Goal: Transaction & Acquisition: Purchase product/service

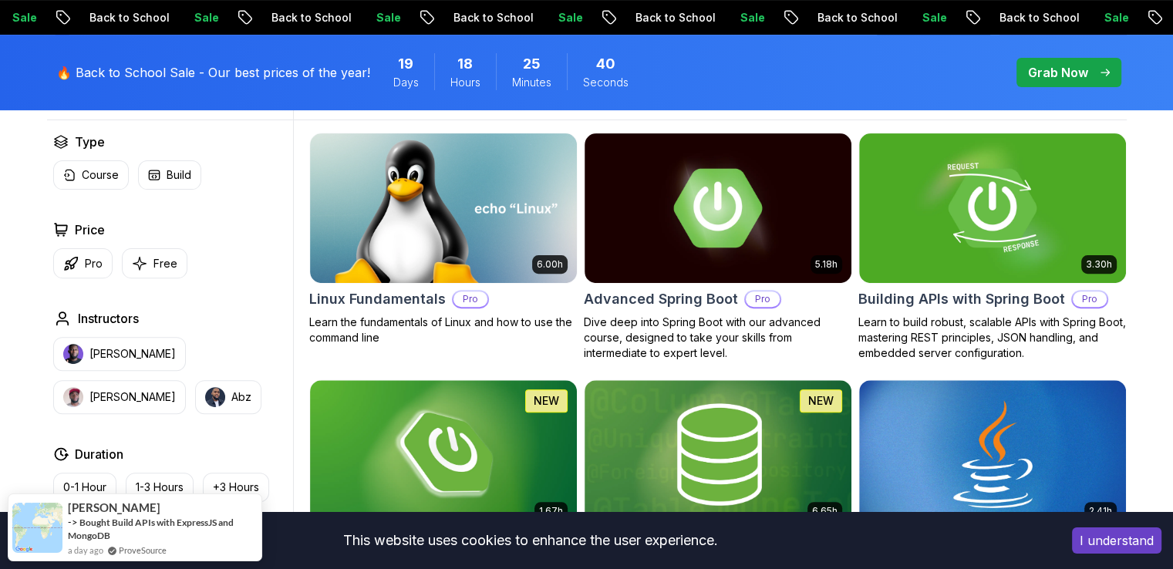
click at [1082, 71] on p "Grab Now" at bounding box center [1058, 72] width 60 height 19
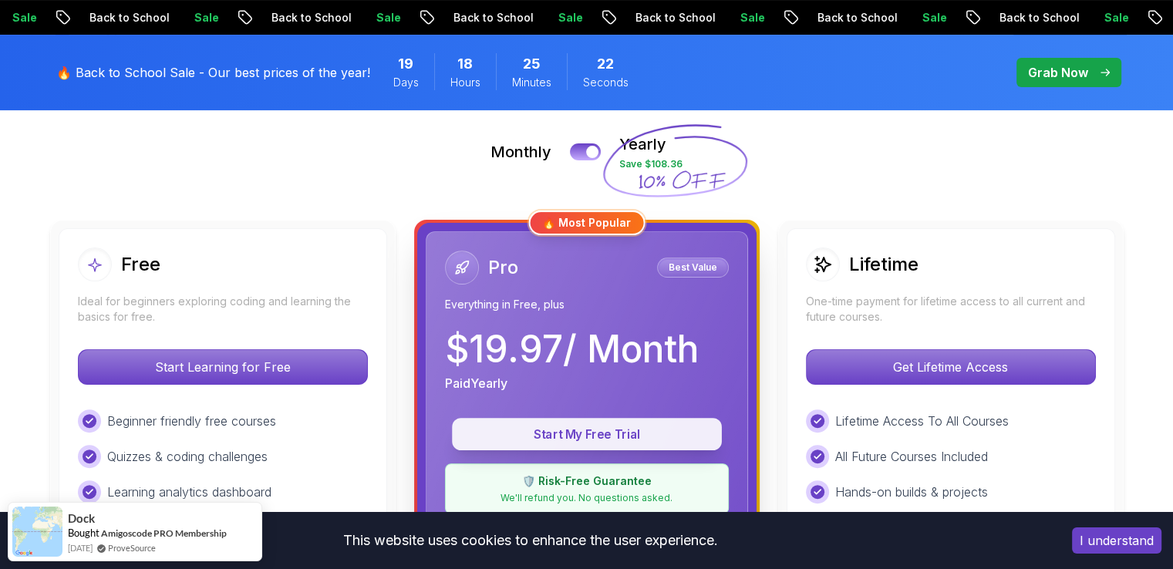
scroll to position [339, 0]
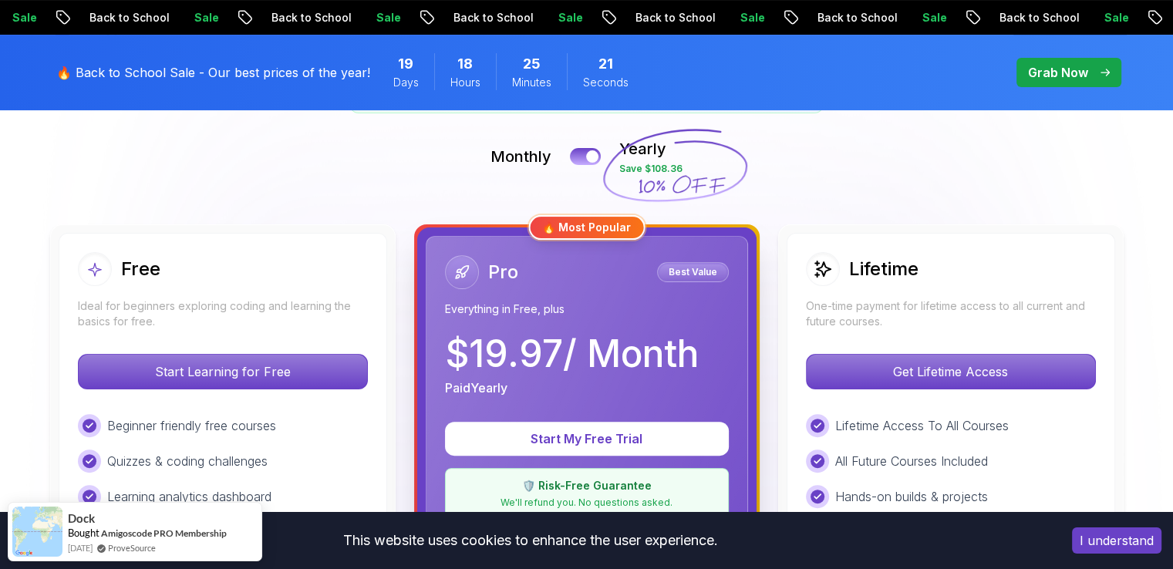
click at [614, 473] on div "🛡️ Risk-Free Guarantee We'll refund you. No questions asked." at bounding box center [587, 493] width 284 height 51
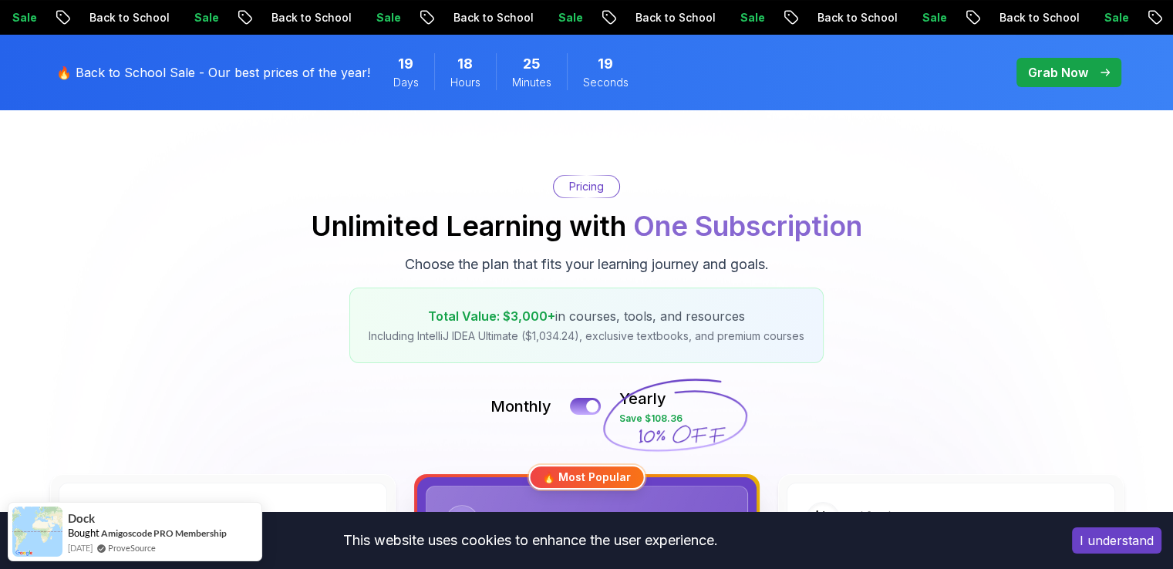
scroll to position [89, 0]
click at [596, 406] on div at bounding box center [592, 406] width 13 height 13
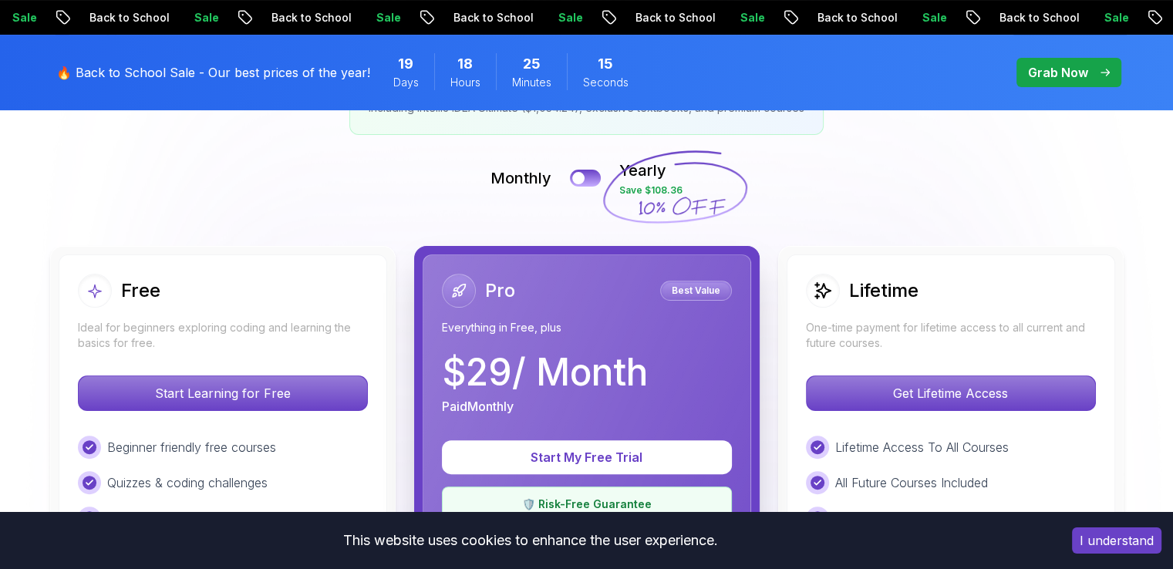
scroll to position [0, 0]
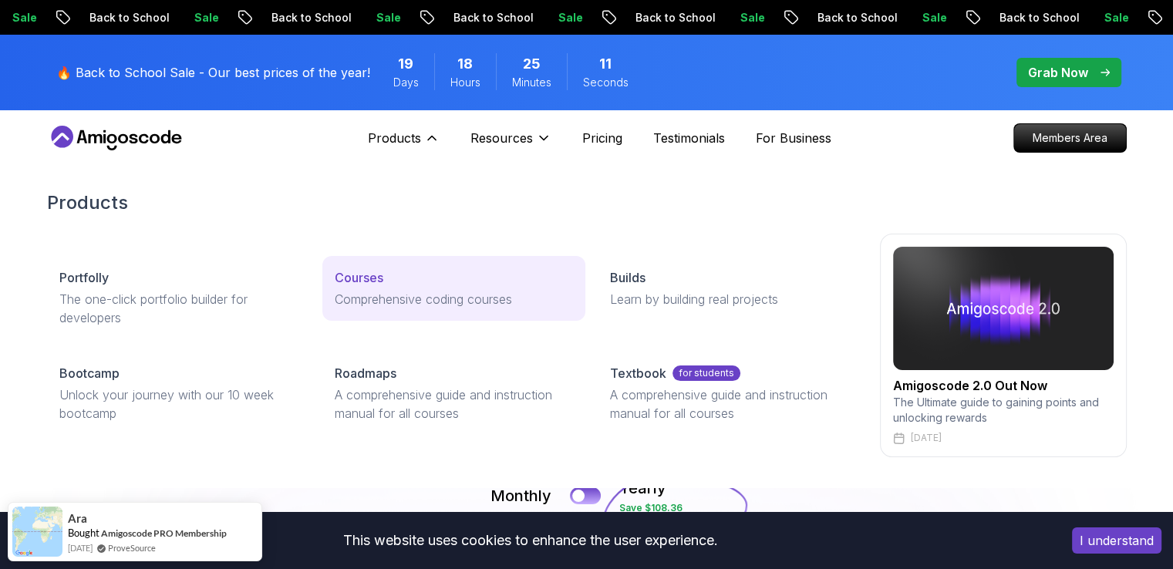
click at [379, 288] on link "Courses Comprehensive coding courses" at bounding box center [453, 288] width 263 height 65
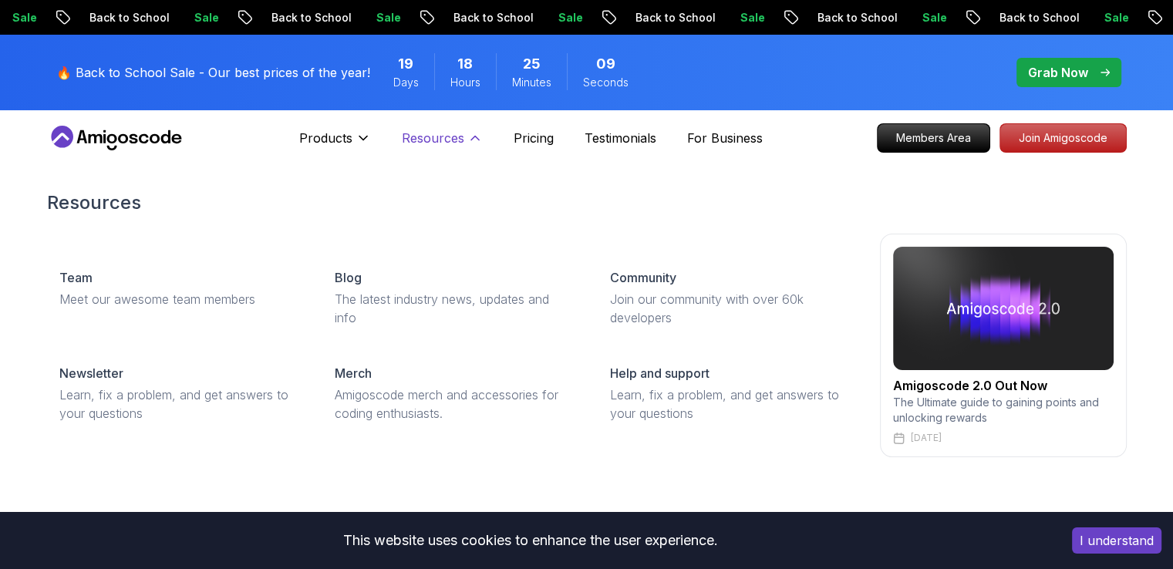
click at [432, 133] on p "Resources" at bounding box center [433, 138] width 62 height 19
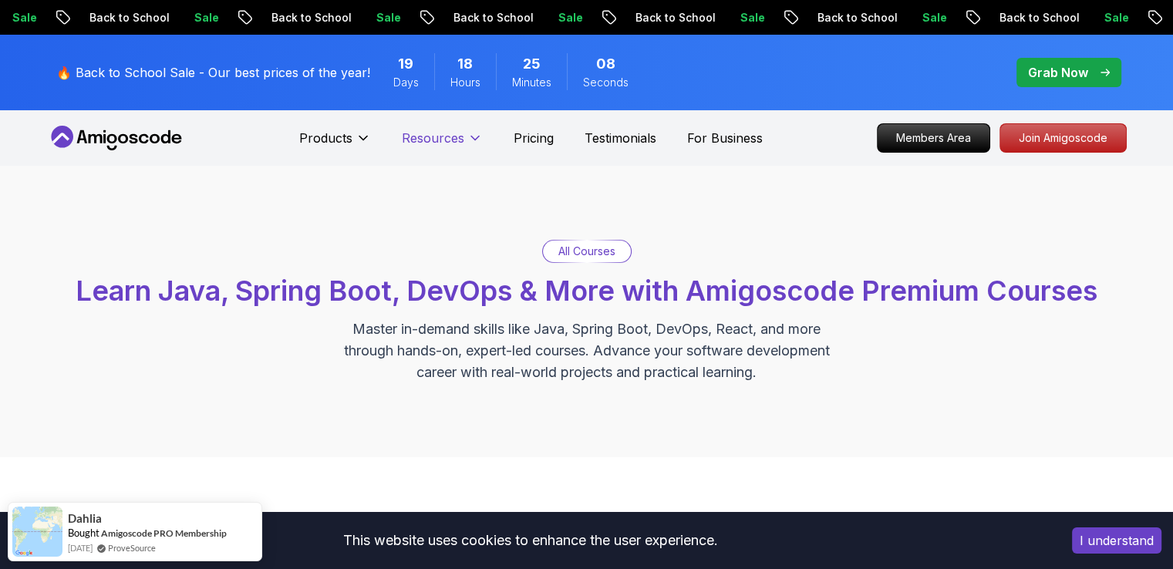
click at [432, 133] on p "Resources" at bounding box center [433, 138] width 62 height 19
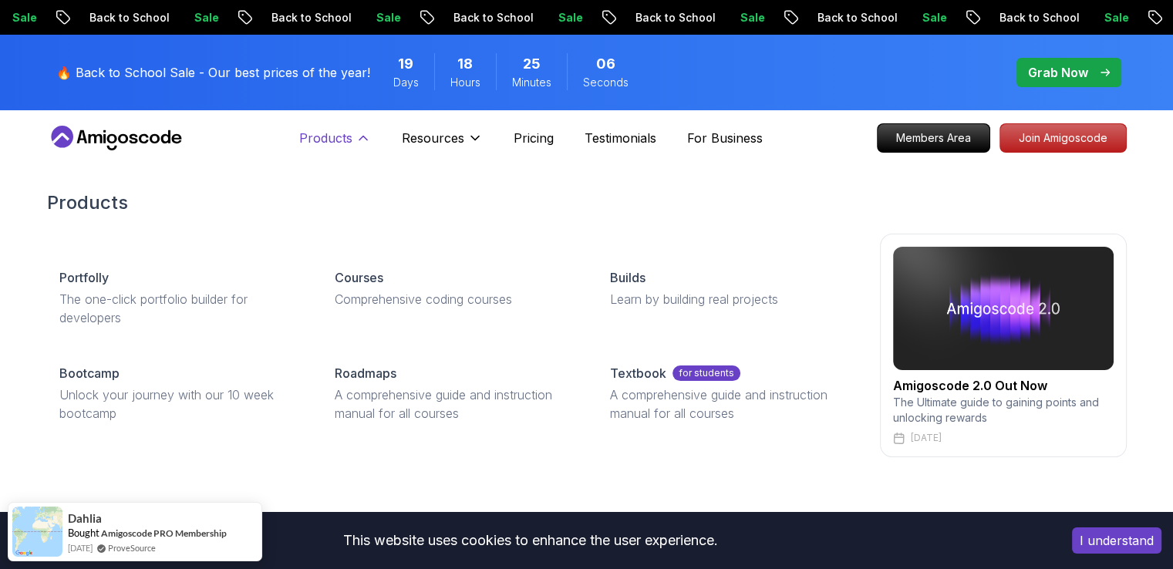
click at [333, 133] on p "Products" at bounding box center [325, 138] width 53 height 19
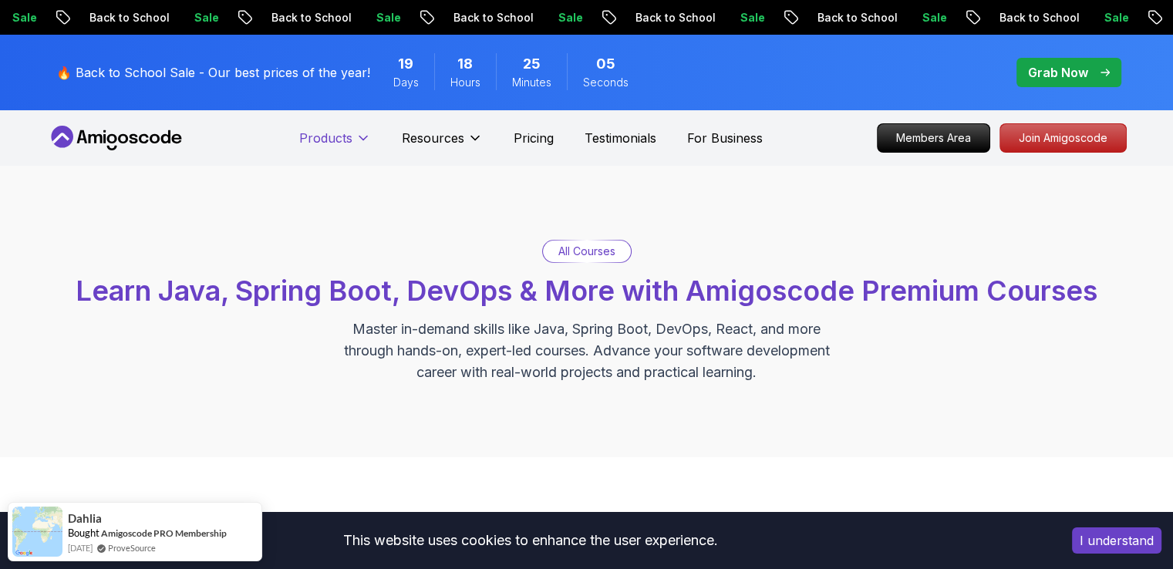
click at [333, 133] on p "Products" at bounding box center [325, 138] width 53 height 19
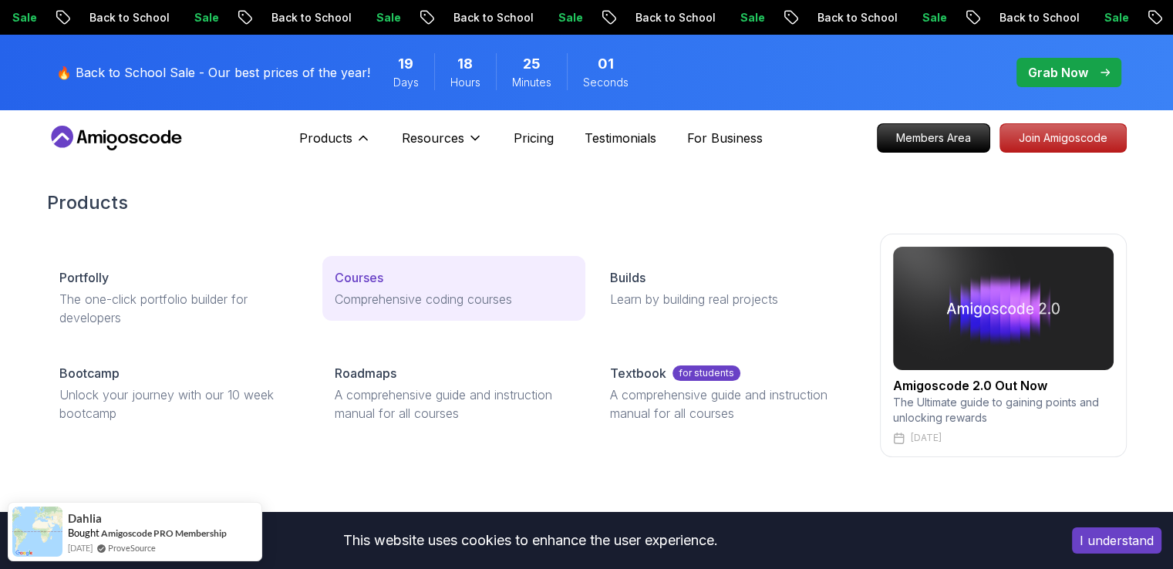
click at [395, 297] on p "Comprehensive coding courses" at bounding box center [454, 299] width 238 height 19
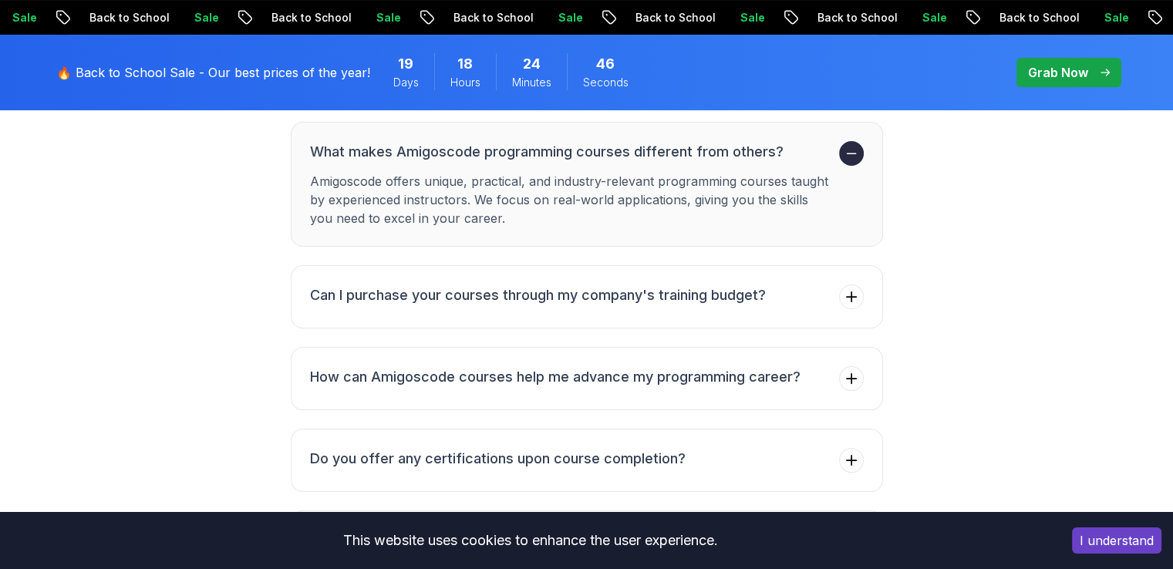
scroll to position [6160, 0]
